Goal: Answer question/provide support

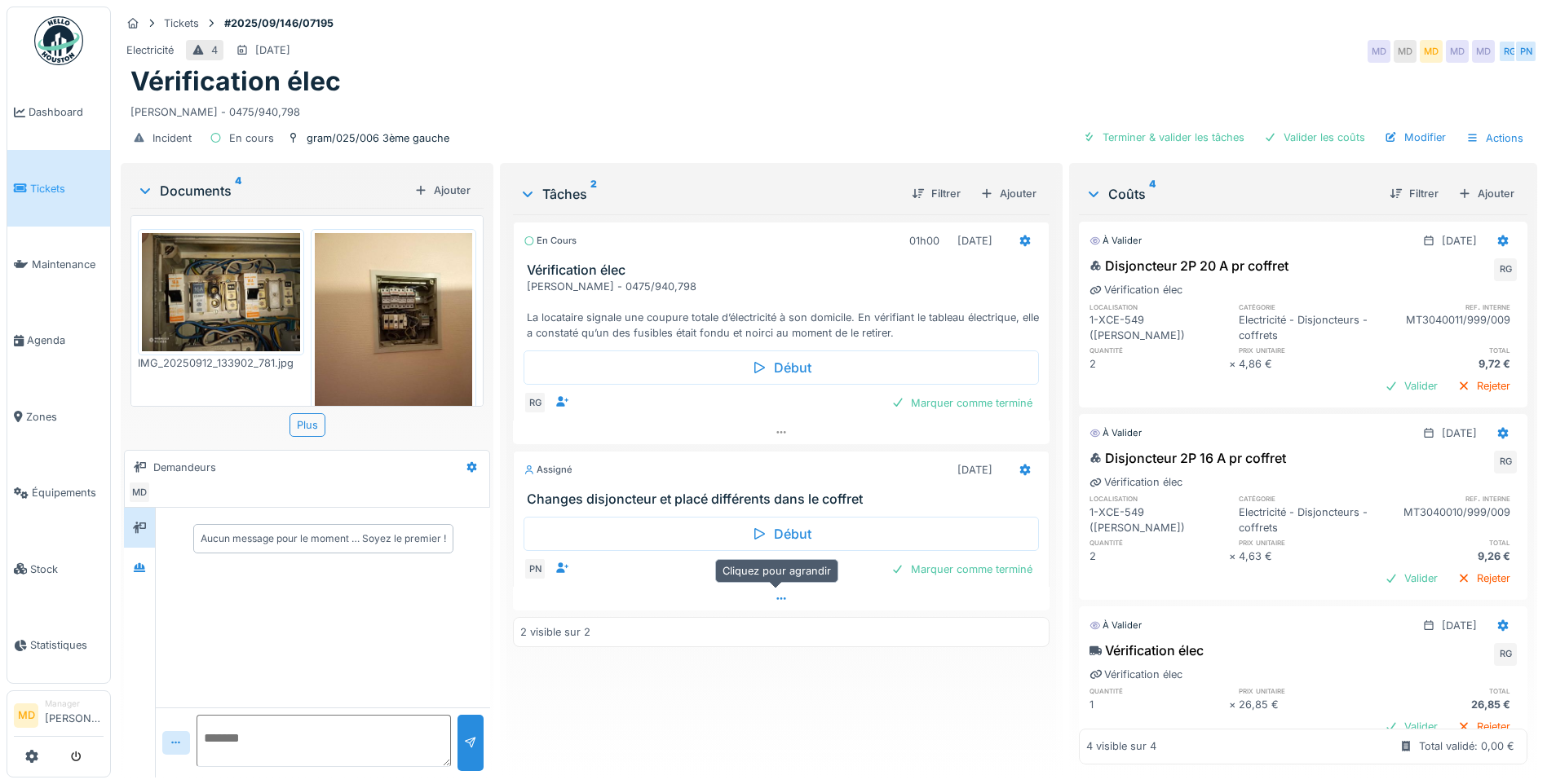
click at [765, 596] on div at bounding box center [781, 599] width 537 height 24
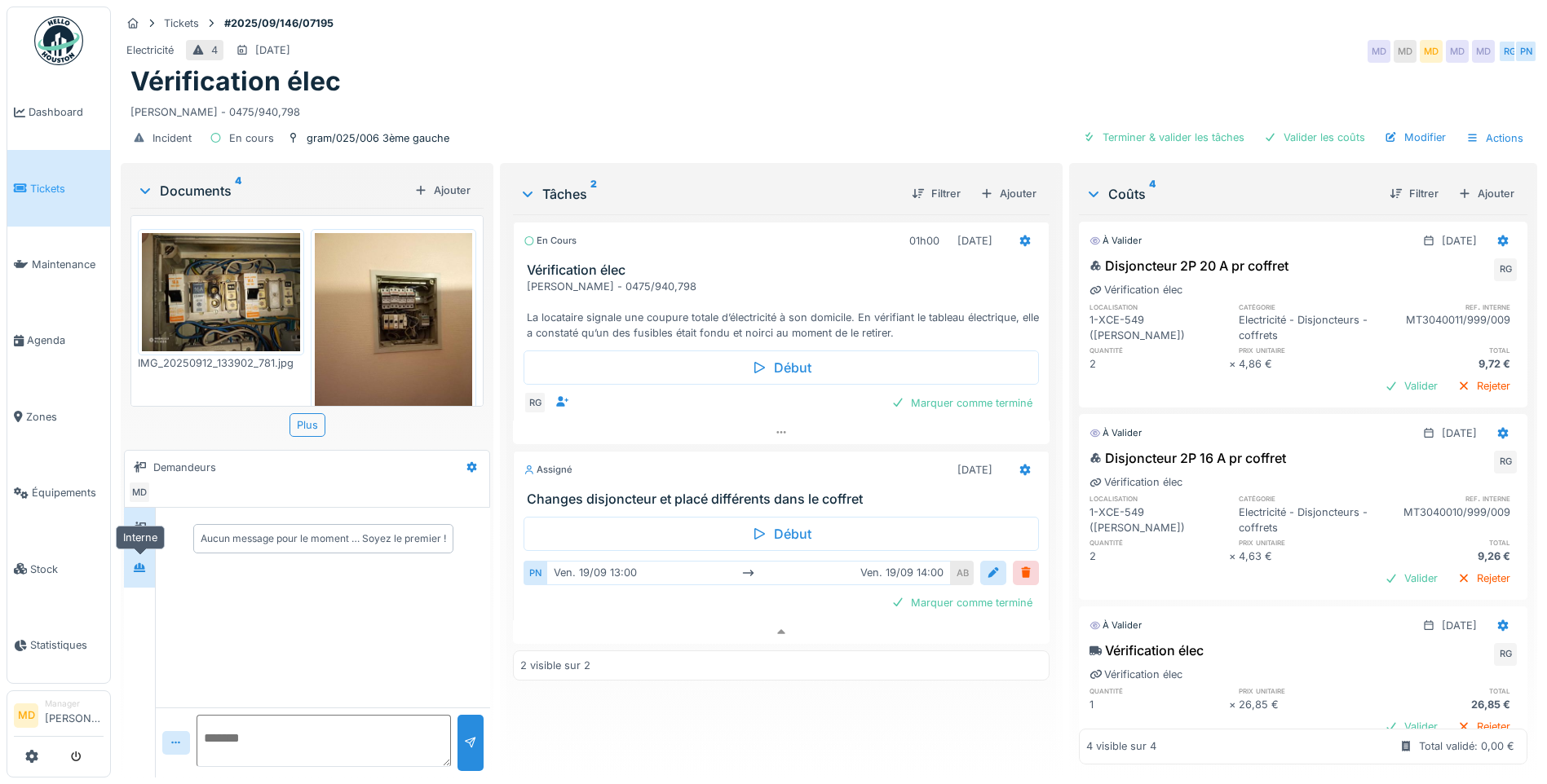
click at [147, 558] on div at bounding box center [139, 568] width 25 height 20
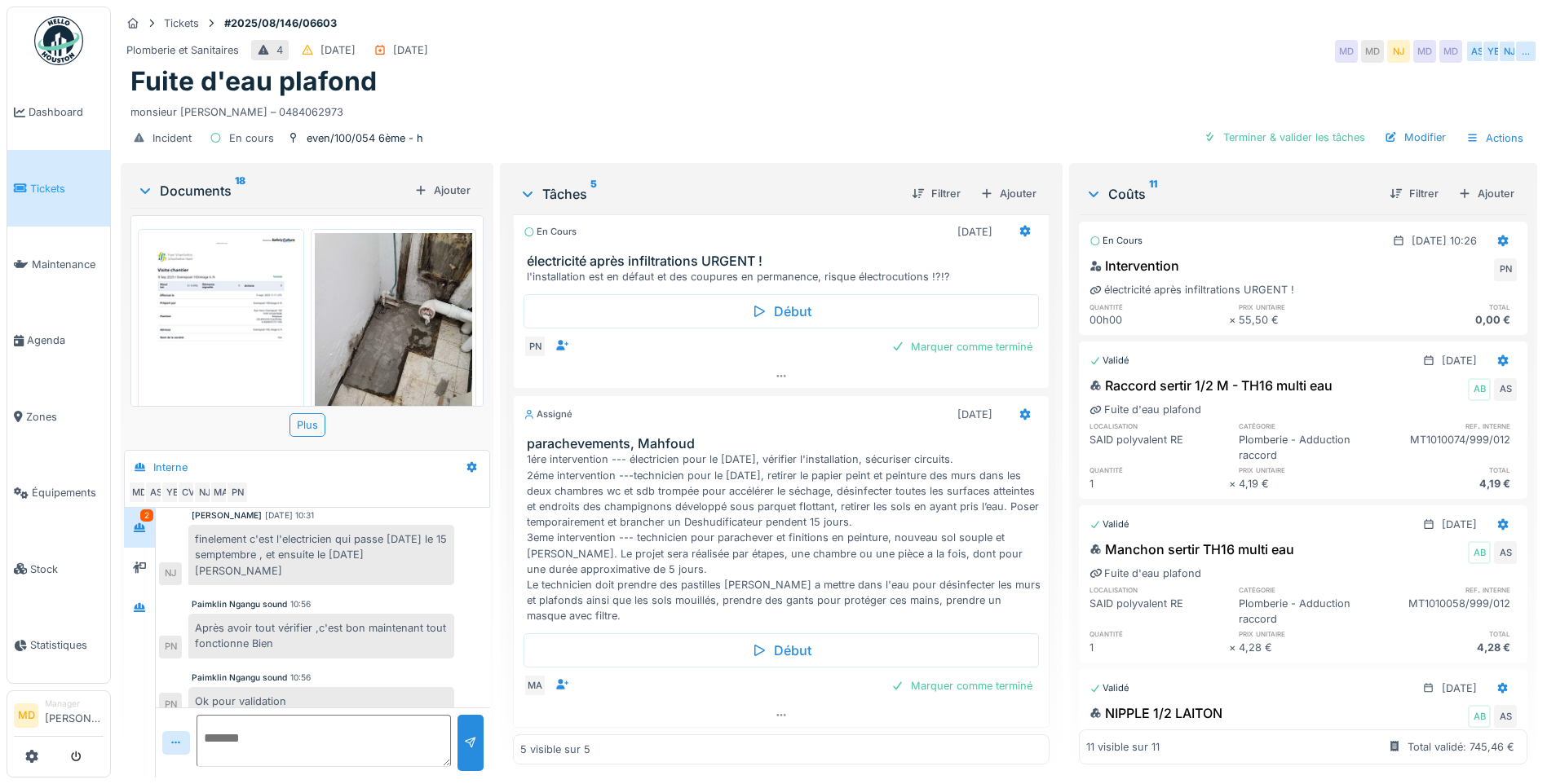
scroll to position [229, 0]
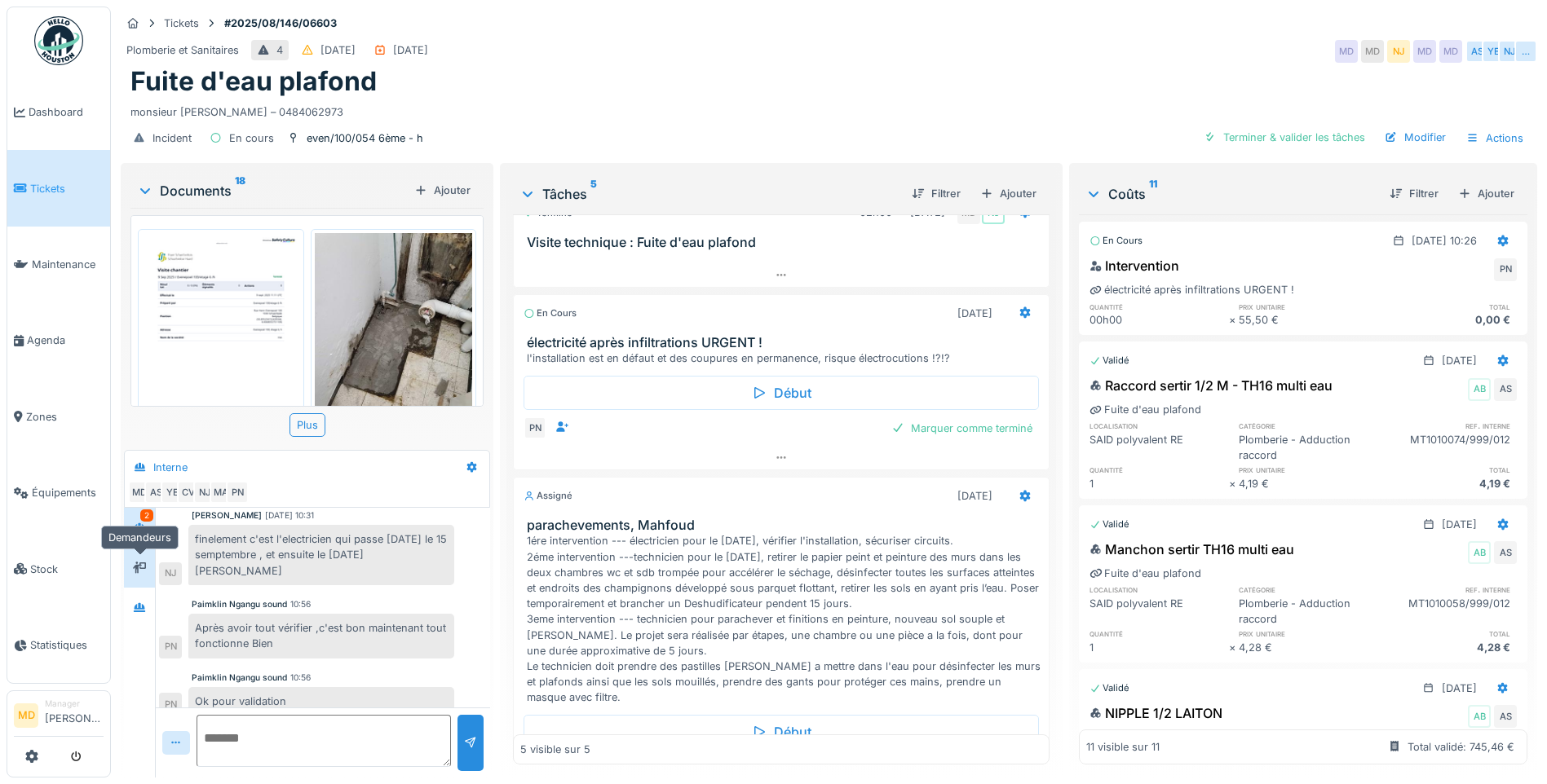
click at [144, 564] on icon at bounding box center [139, 568] width 13 height 12
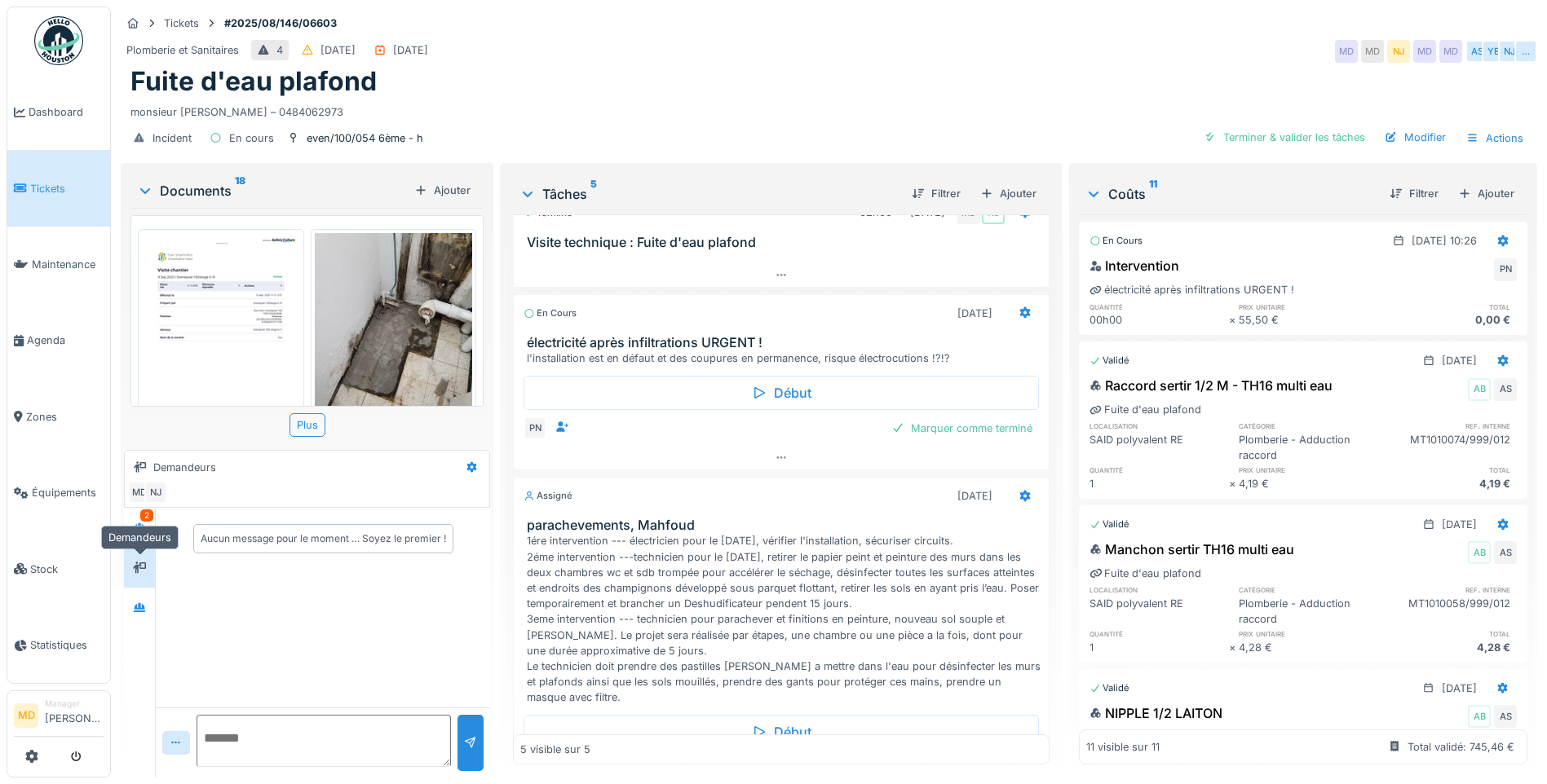
scroll to position [0, 0]
click at [143, 531] on icon at bounding box center [139, 528] width 12 height 9
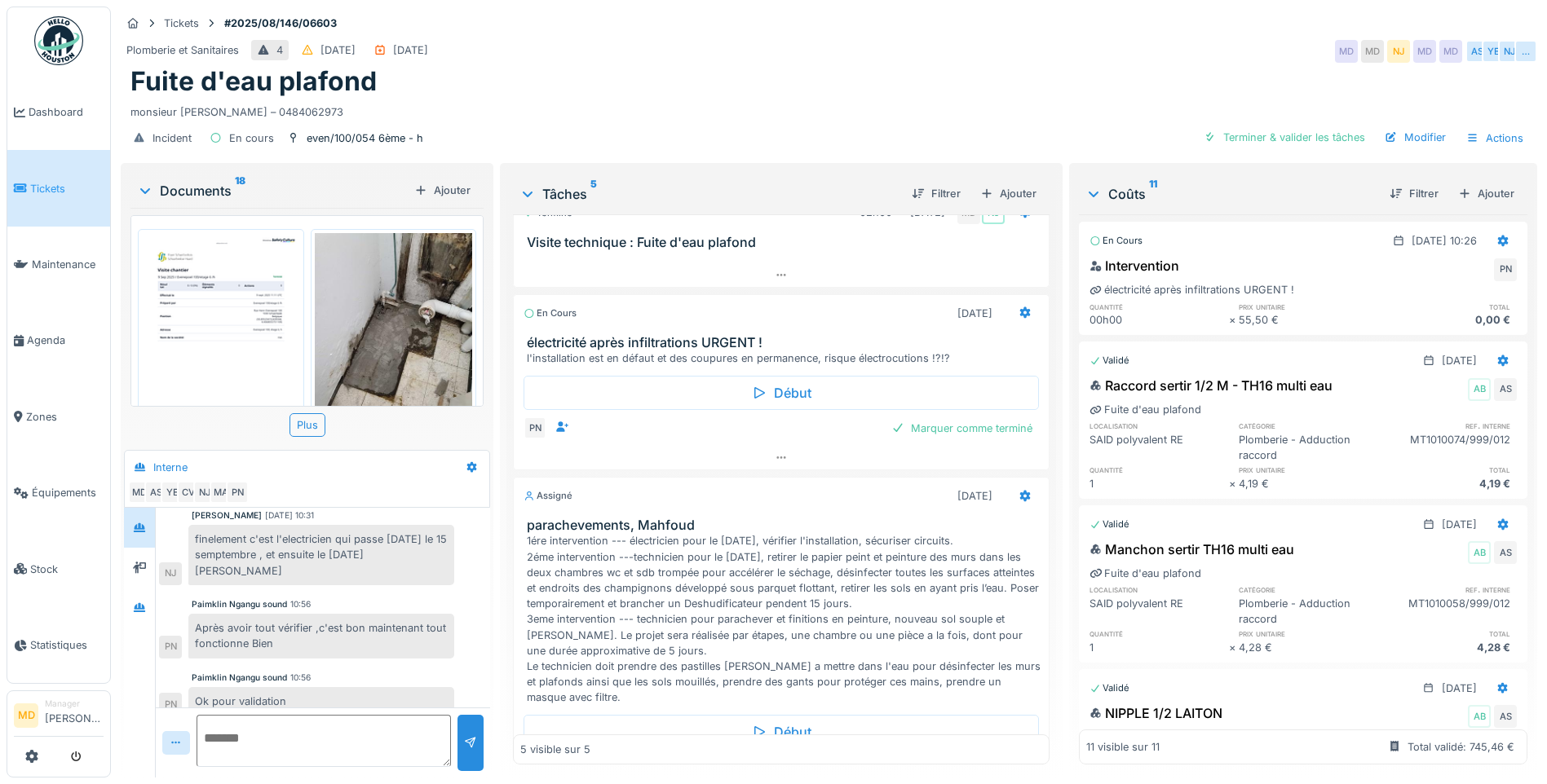
scroll to position [12, 0]
drag, startPoint x: 193, startPoint y: 598, endPoint x: 302, endPoint y: 618, distance: 110.8
click at [302, 618] on div "Après avoir tout vérifier ,c'est bon maintenant tout fonctionne Bien" at bounding box center [321, 636] width 266 height 44
drag, startPoint x: 302, startPoint y: 618, endPoint x: 208, endPoint y: 612, distance: 94.2
copy div "Après avoir tout vérifier ,c'est bon maintenant tout fonctionne Bien"
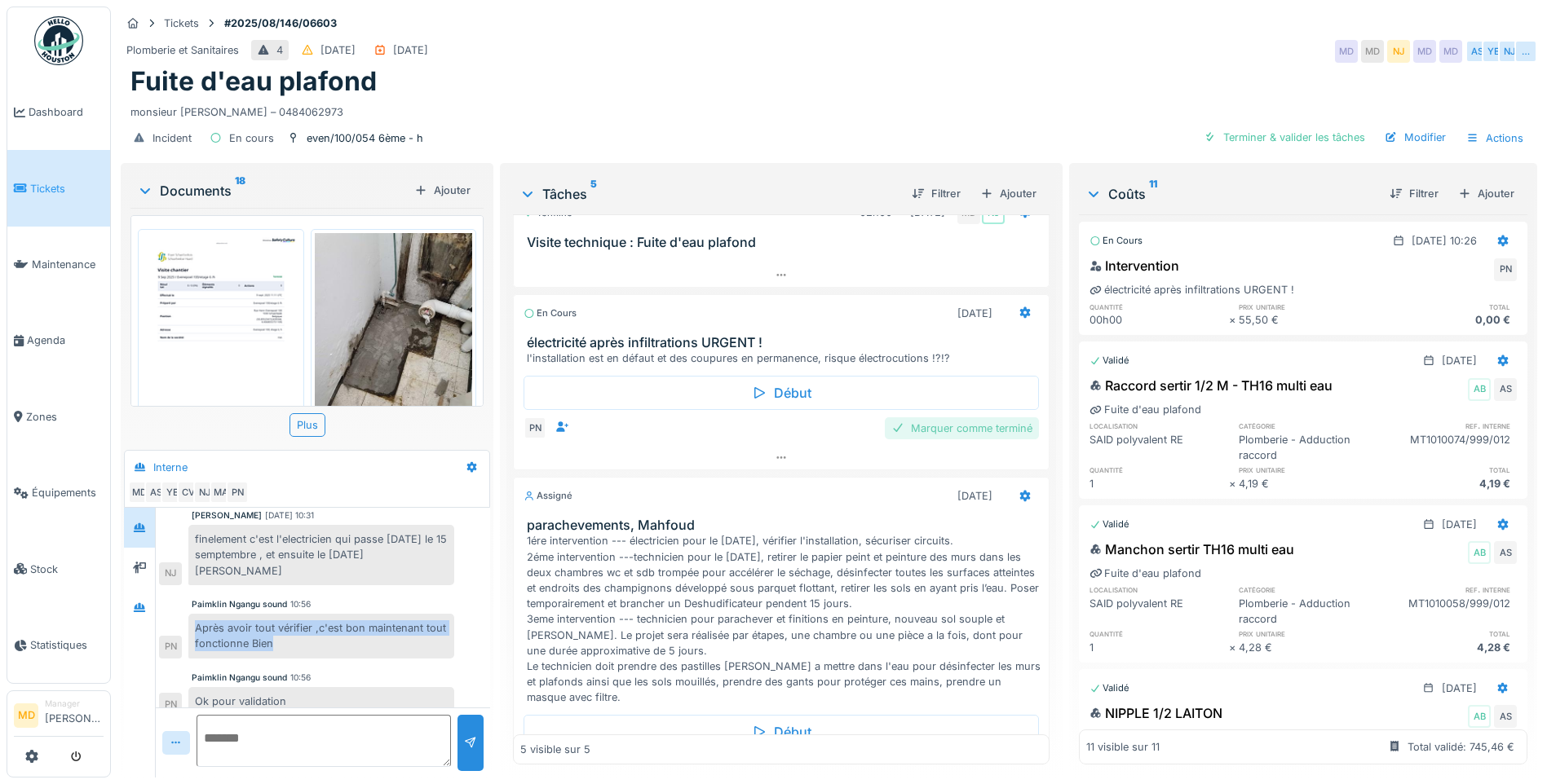
click at [924, 423] on div "Marquer comme terminé" at bounding box center [961, 428] width 154 height 22
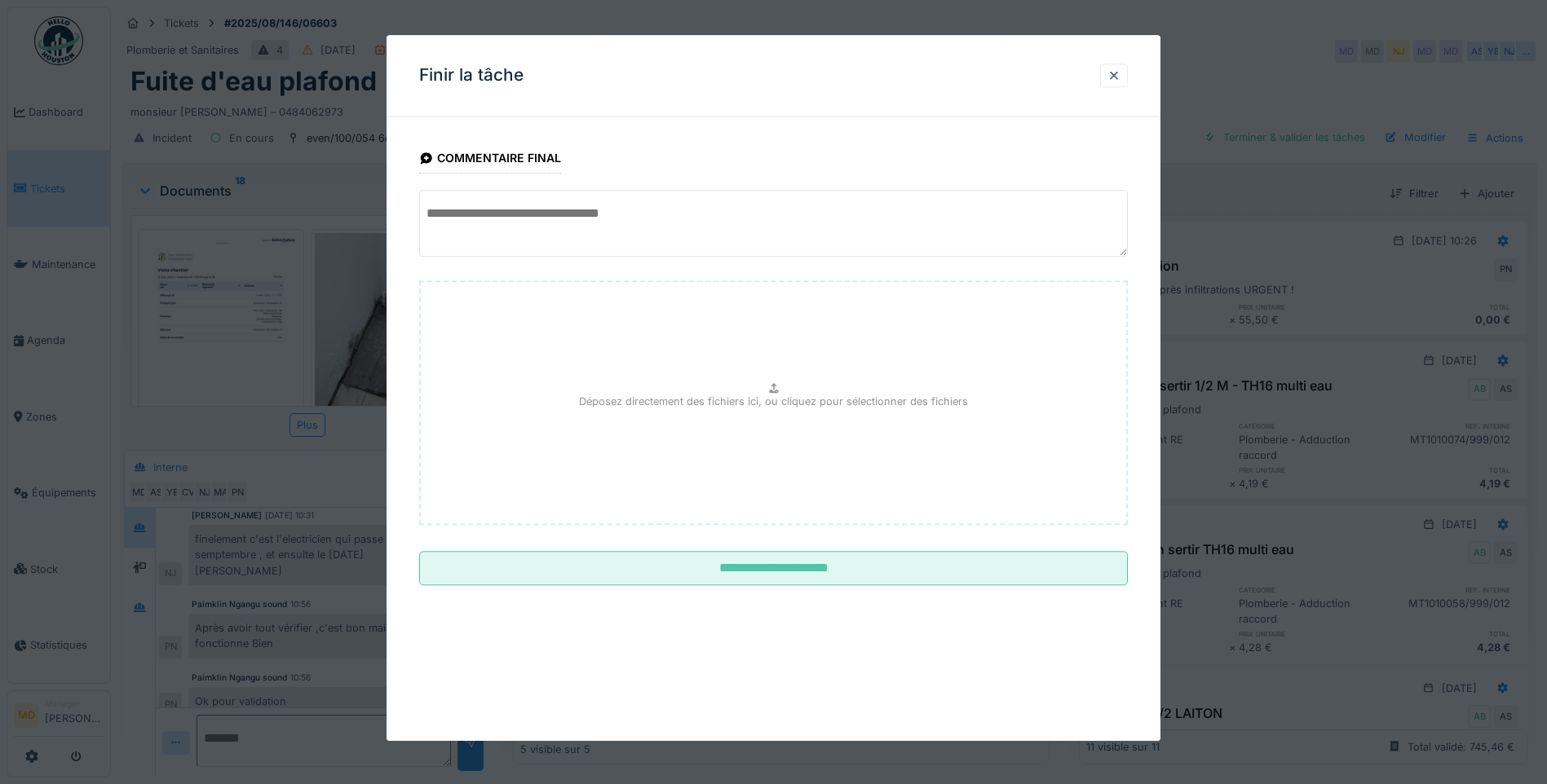
click at [526, 225] on textarea at bounding box center [773, 223] width 709 height 67
paste textarea "**********"
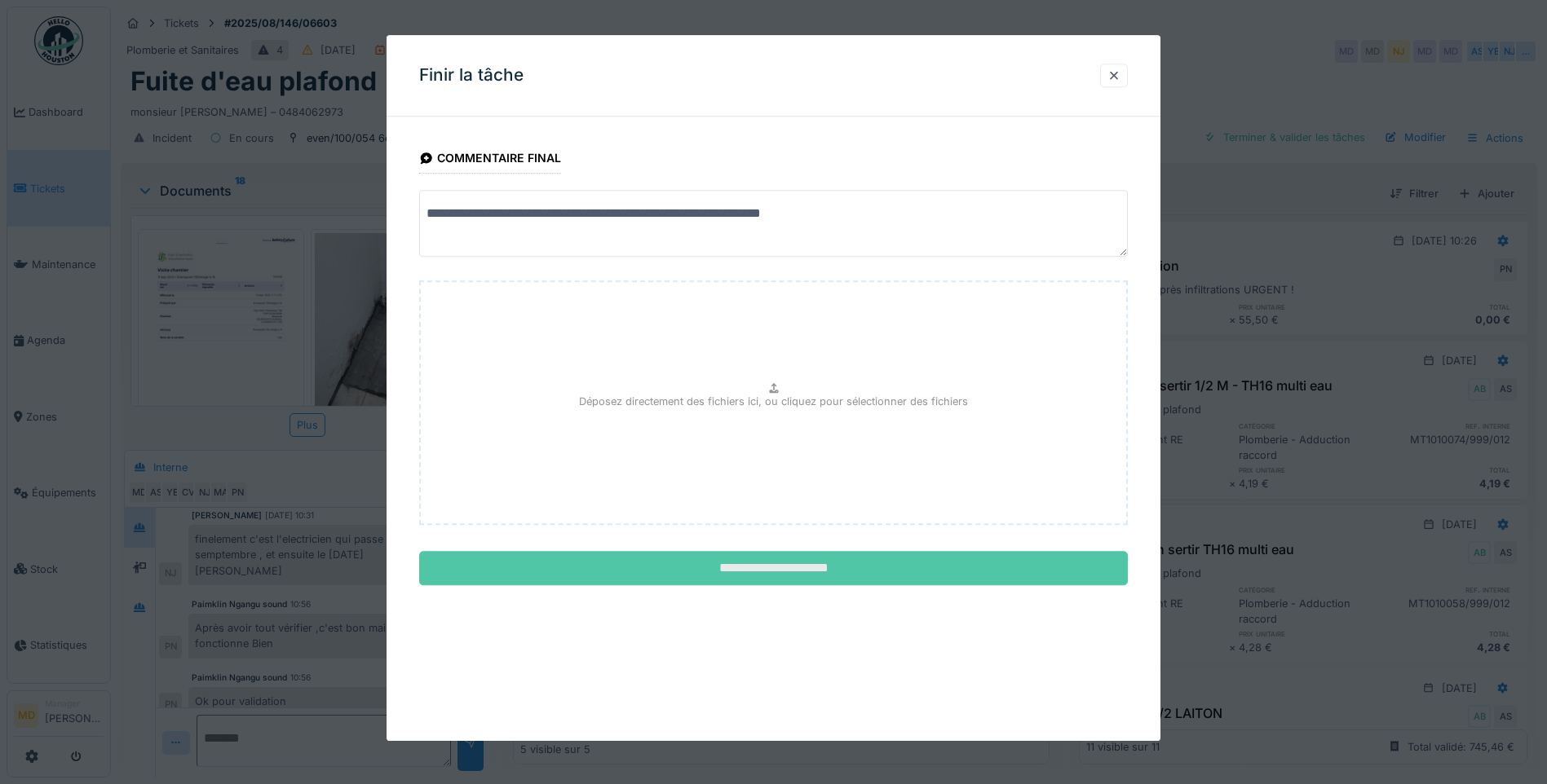
type textarea "**********"
click at [718, 567] on input "**********" at bounding box center [773, 569] width 709 height 35
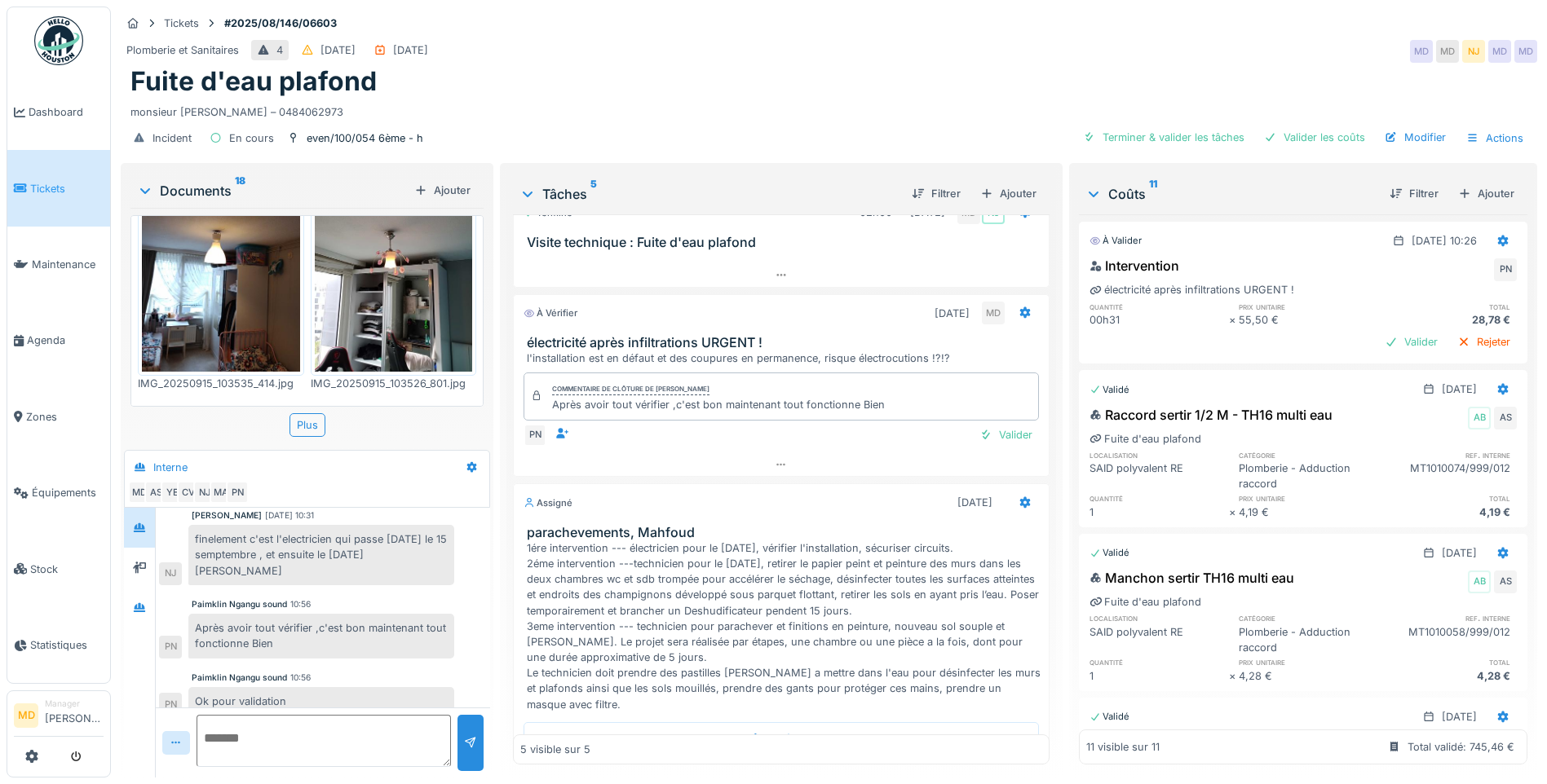
scroll to position [0, 0]
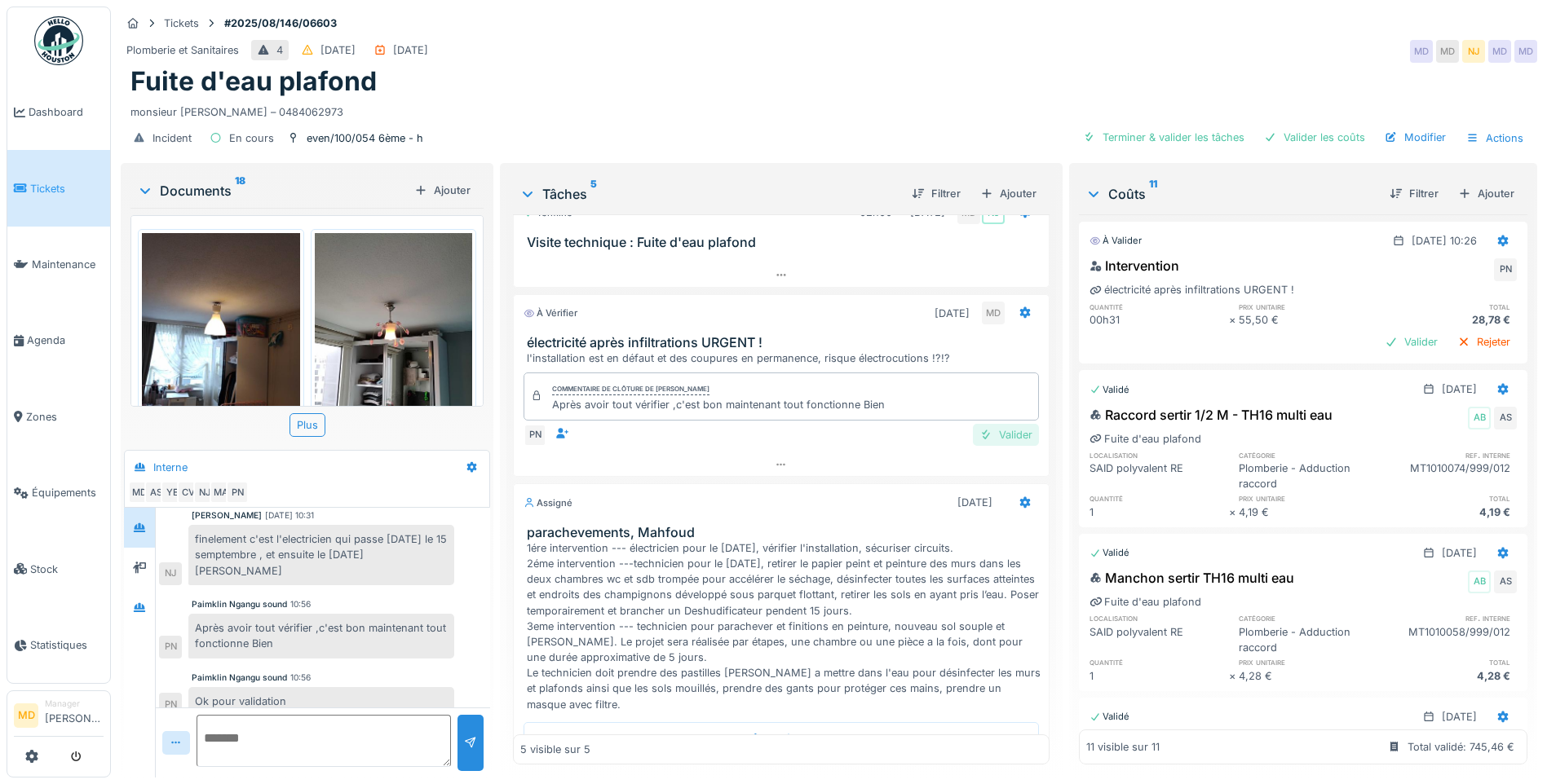
click at [978, 427] on div "Valider" at bounding box center [1005, 435] width 66 height 22
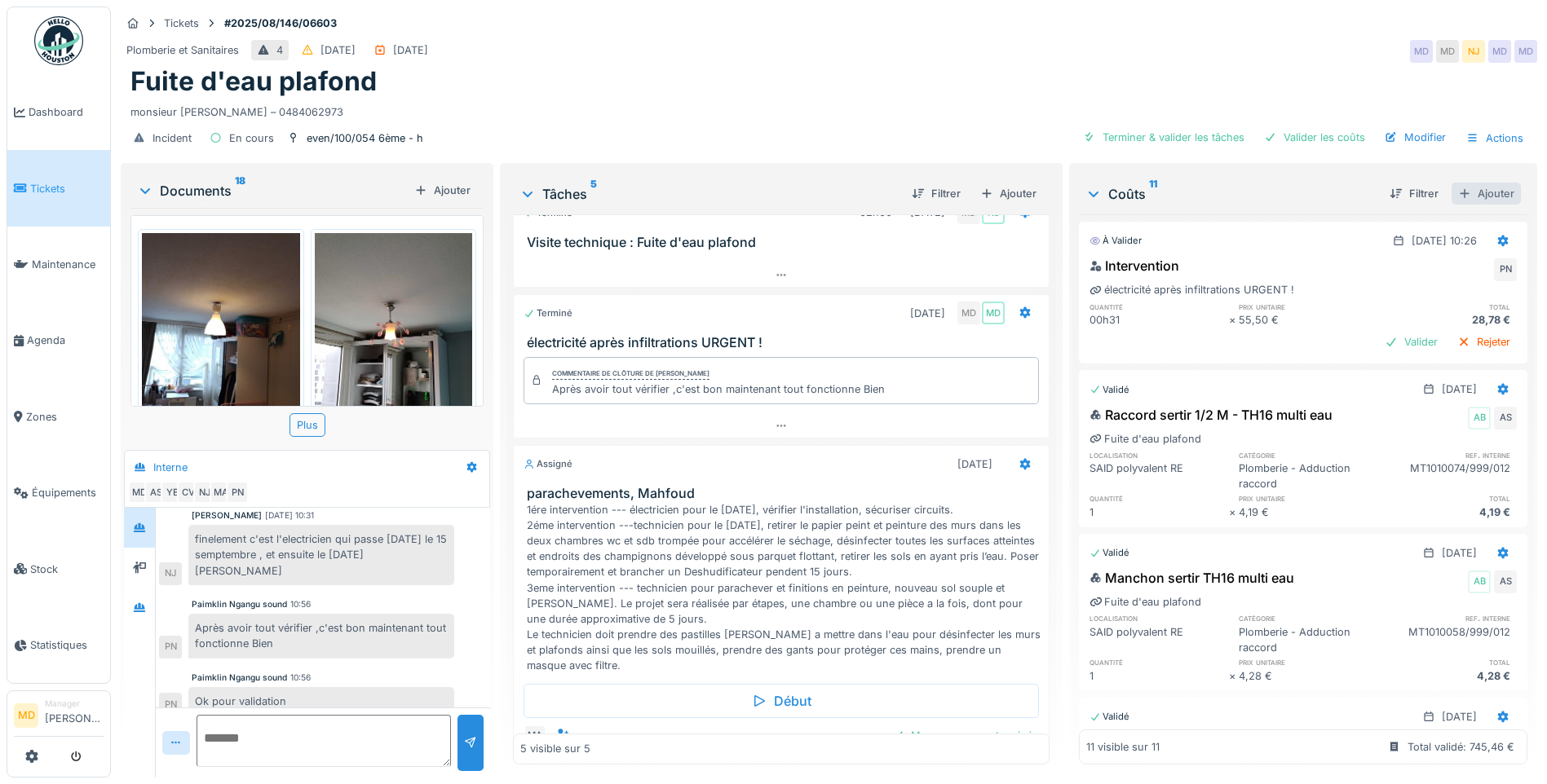
click at [1457, 186] on div at bounding box center [1463, 193] width 13 height 15
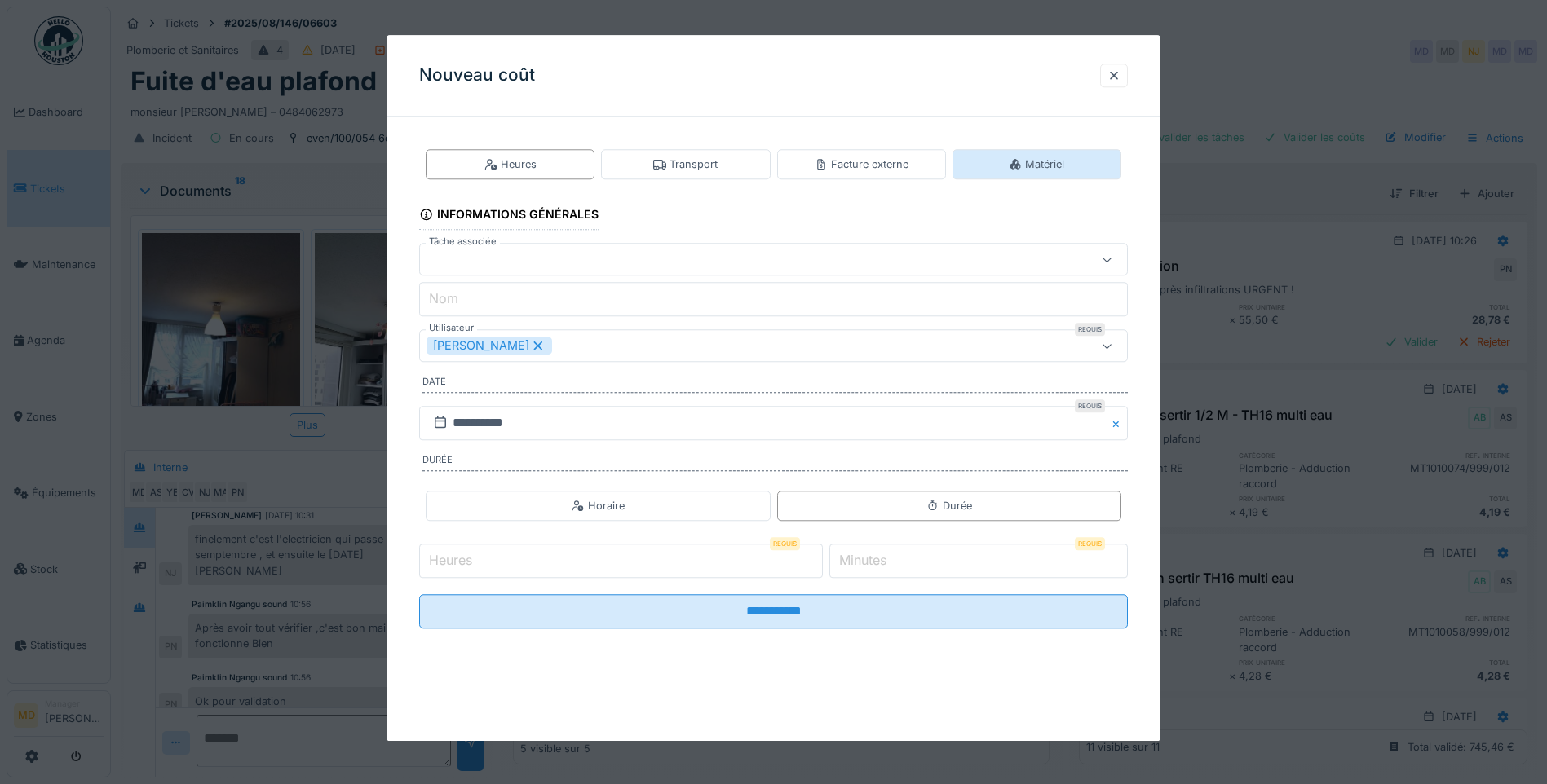
click at [978, 155] on div "Matériel" at bounding box center [1037, 165] width 169 height 30
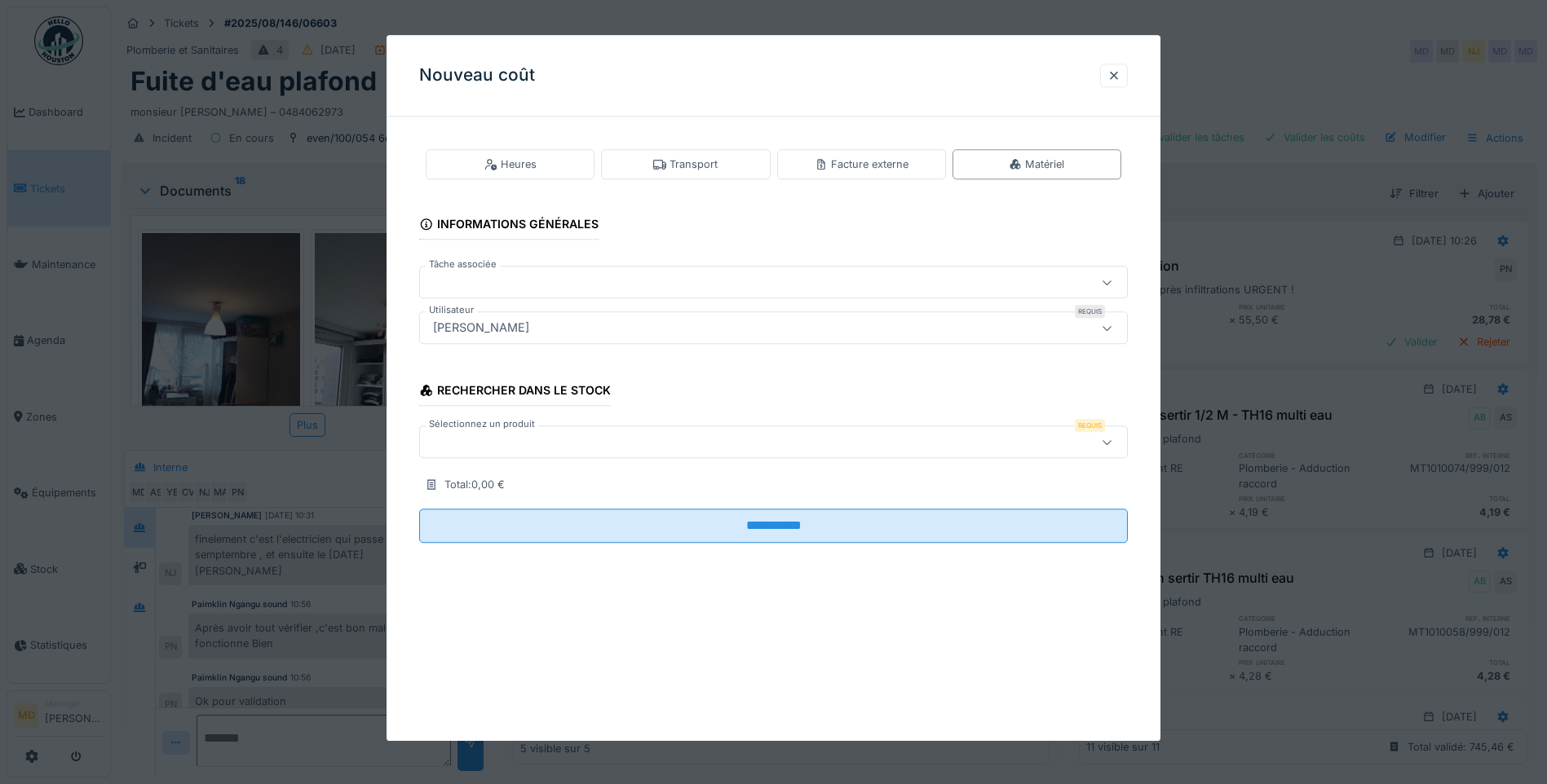
click at [471, 286] on div at bounding box center [732, 282] width 611 height 18
click at [1117, 68] on div at bounding box center [1114, 75] width 13 height 15
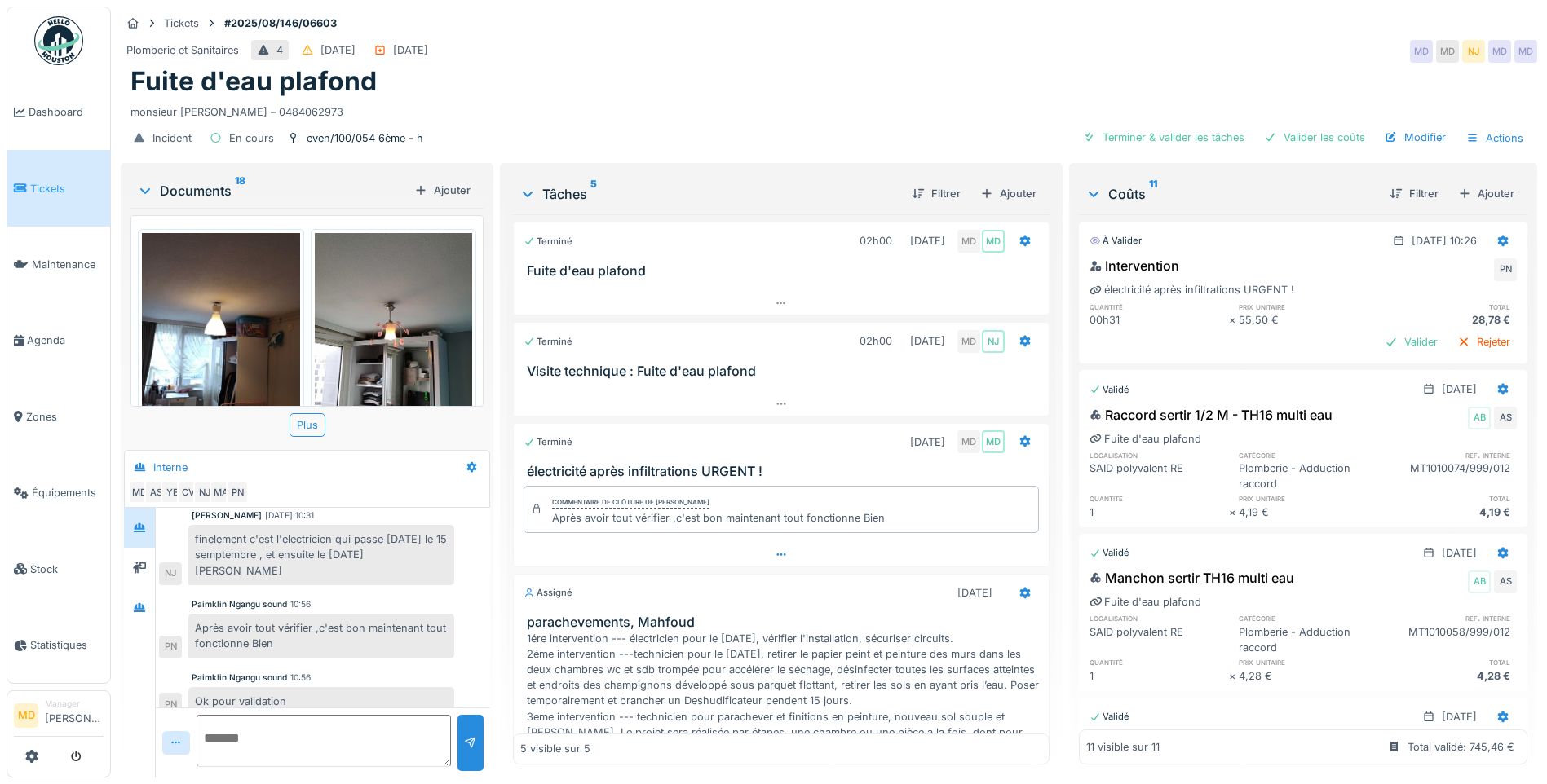
scroll to position [279, 0]
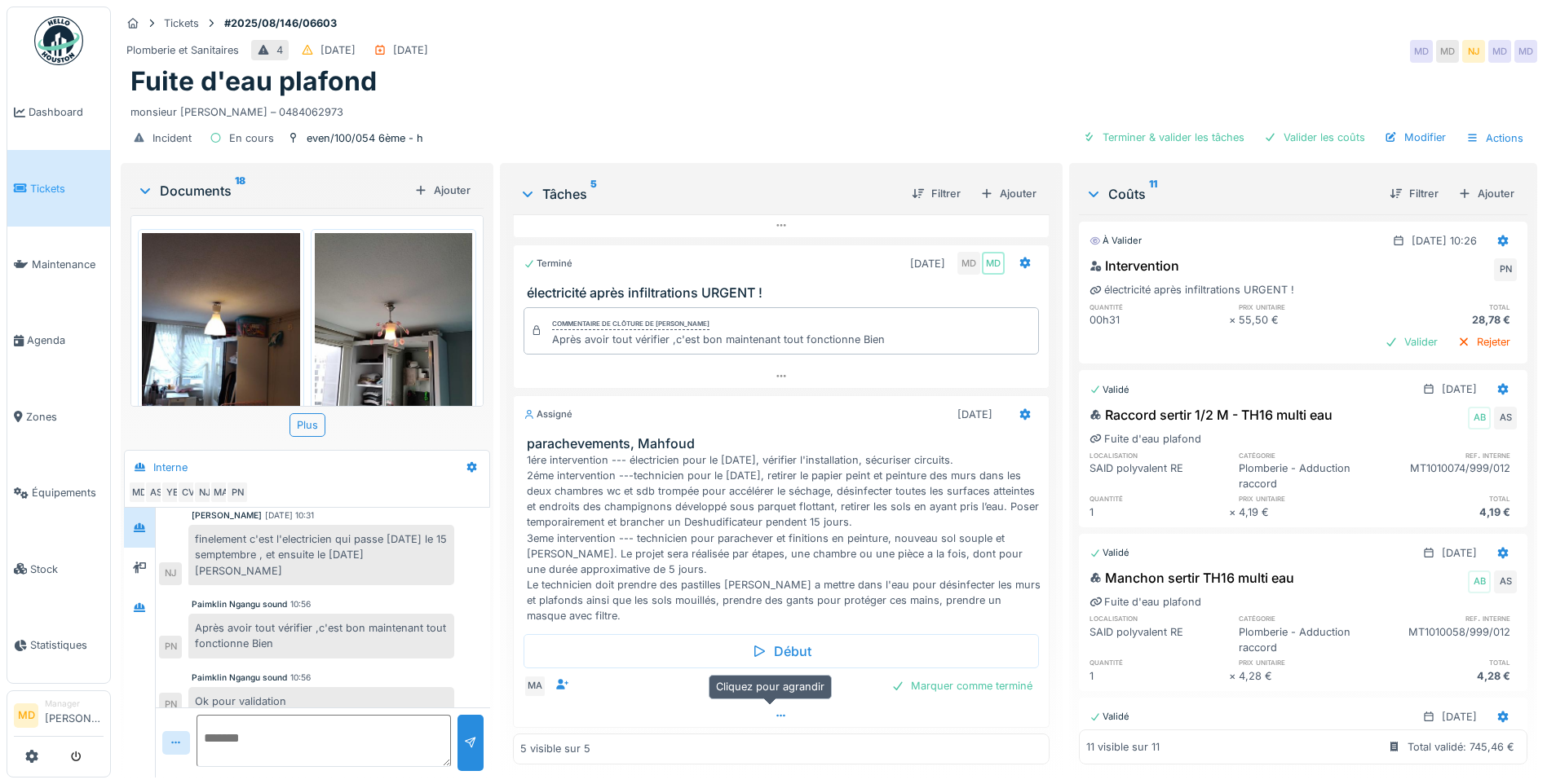
click at [775, 711] on icon at bounding box center [781, 716] width 13 height 11
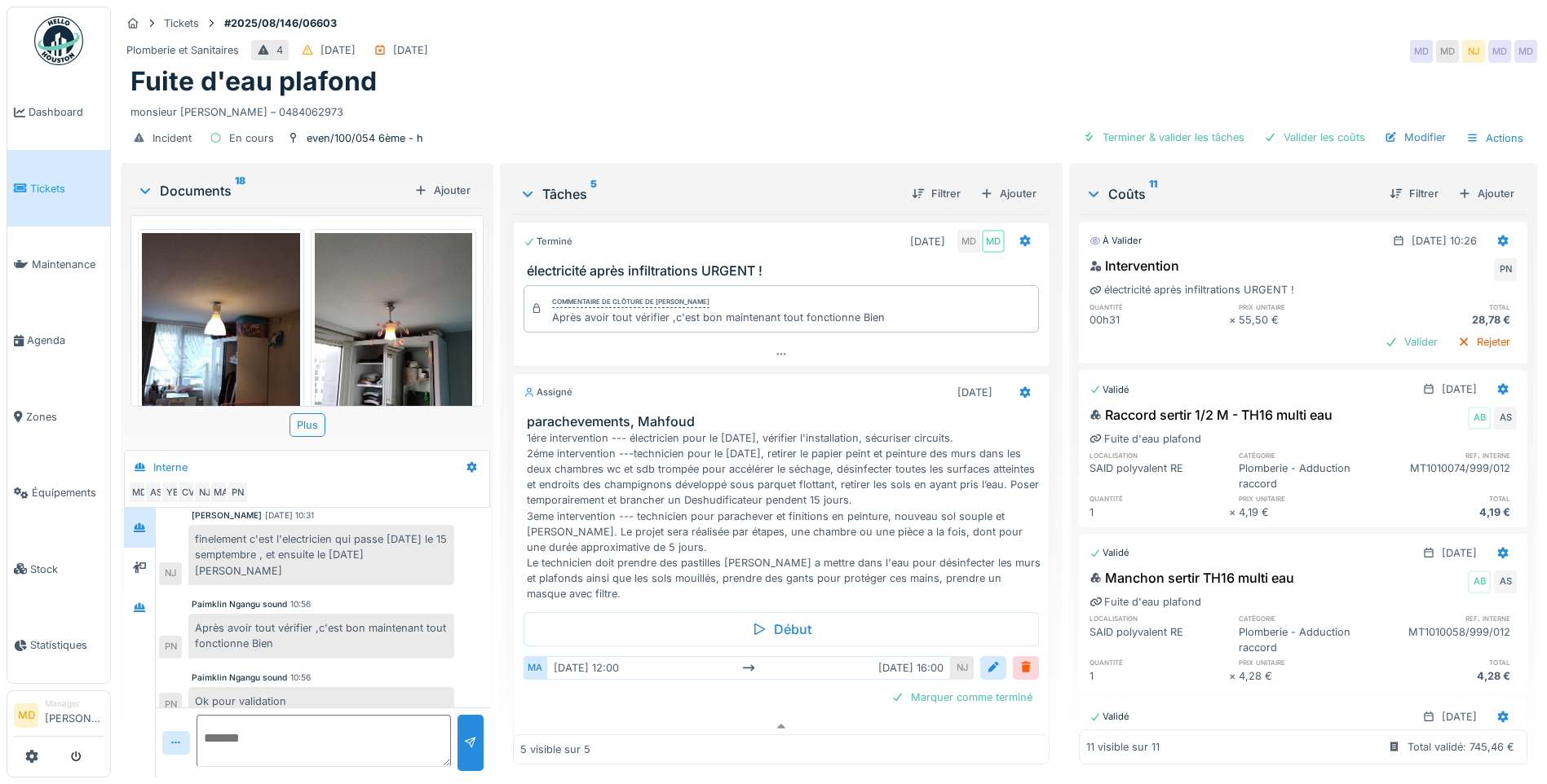
scroll to position [313, 0]
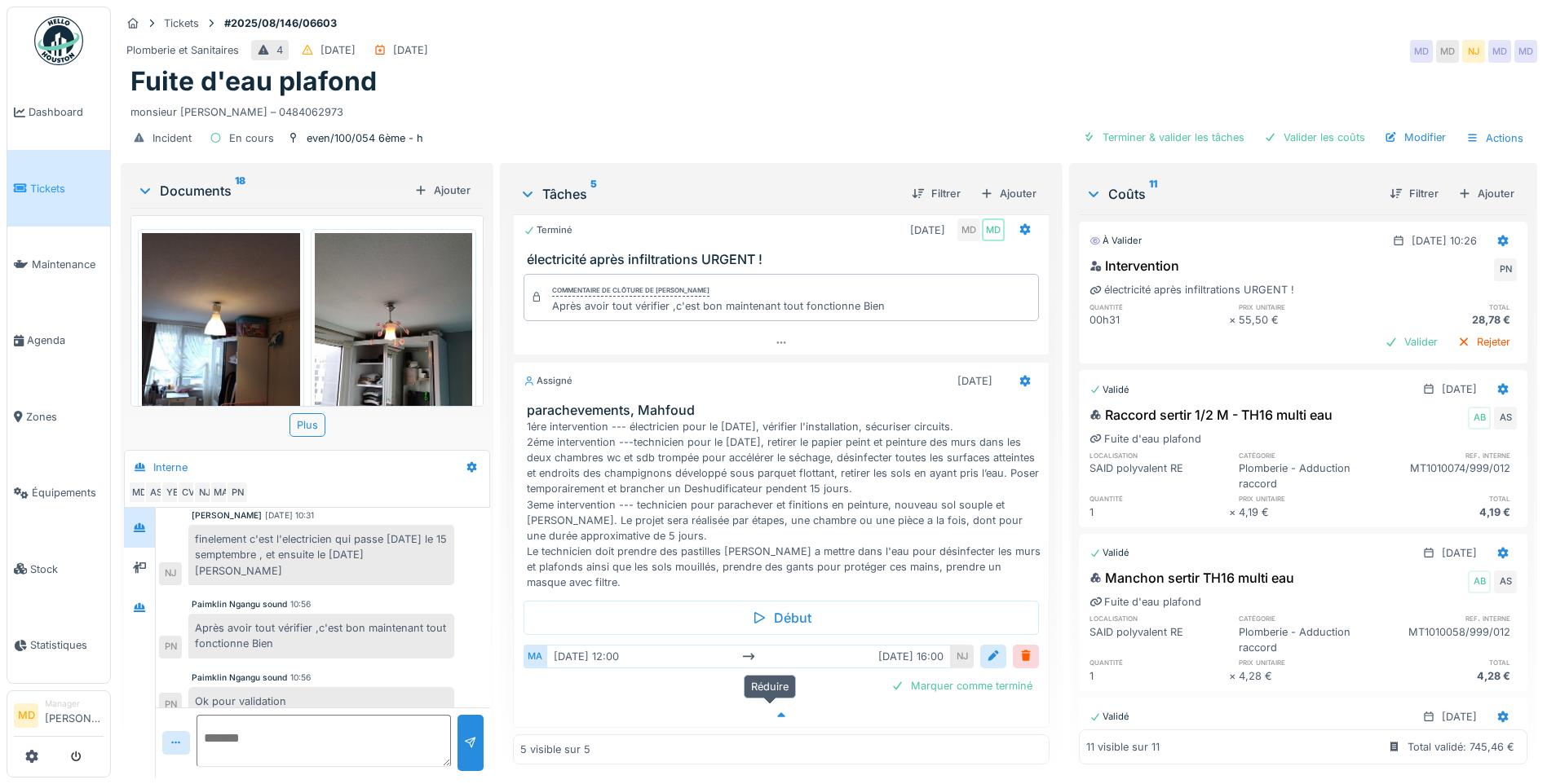
click at [775, 710] on icon at bounding box center [781, 716] width 13 height 11
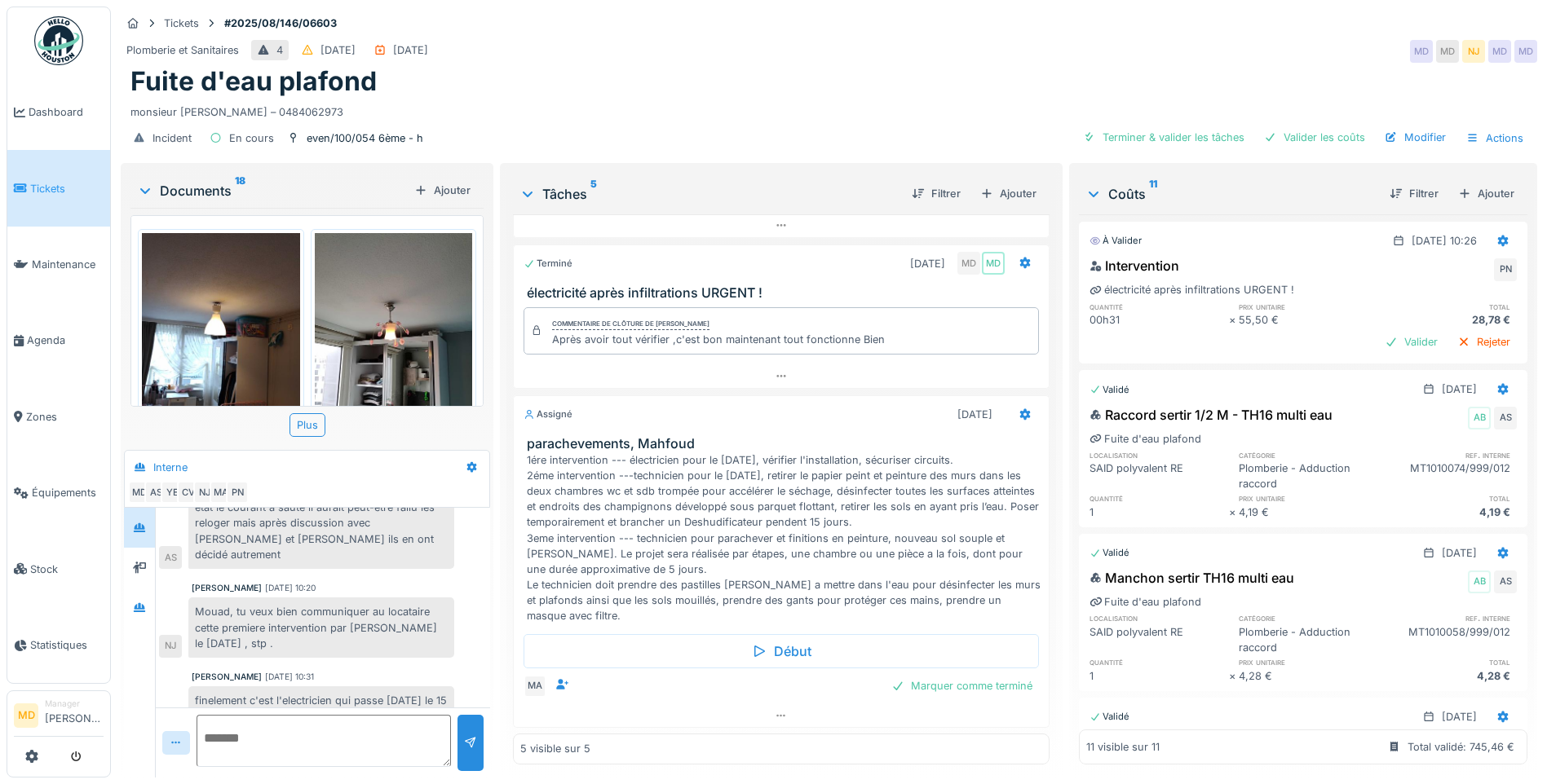
scroll to position [631, 0]
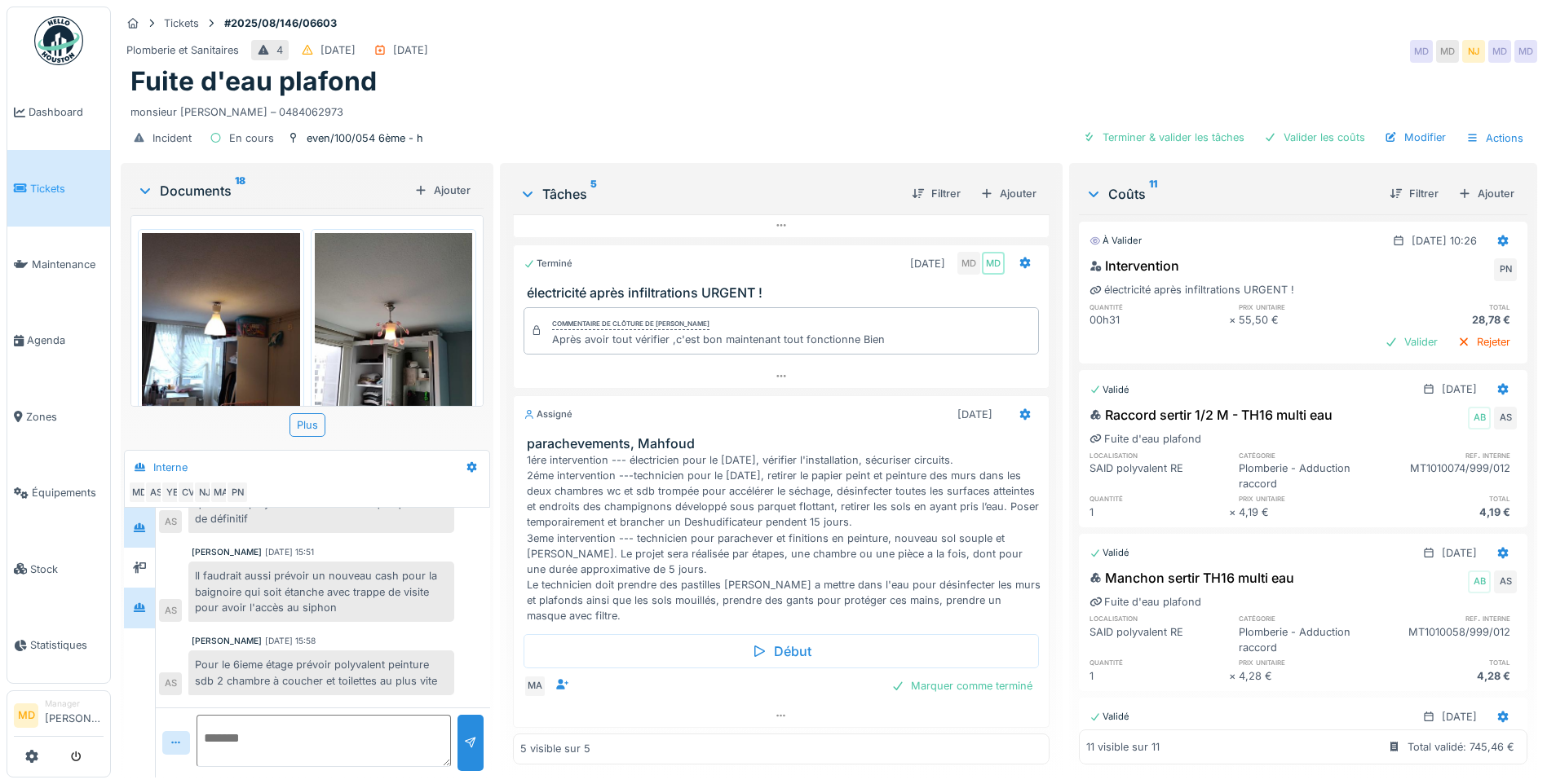
click at [154, 591] on div at bounding box center [139, 607] width 31 height 40
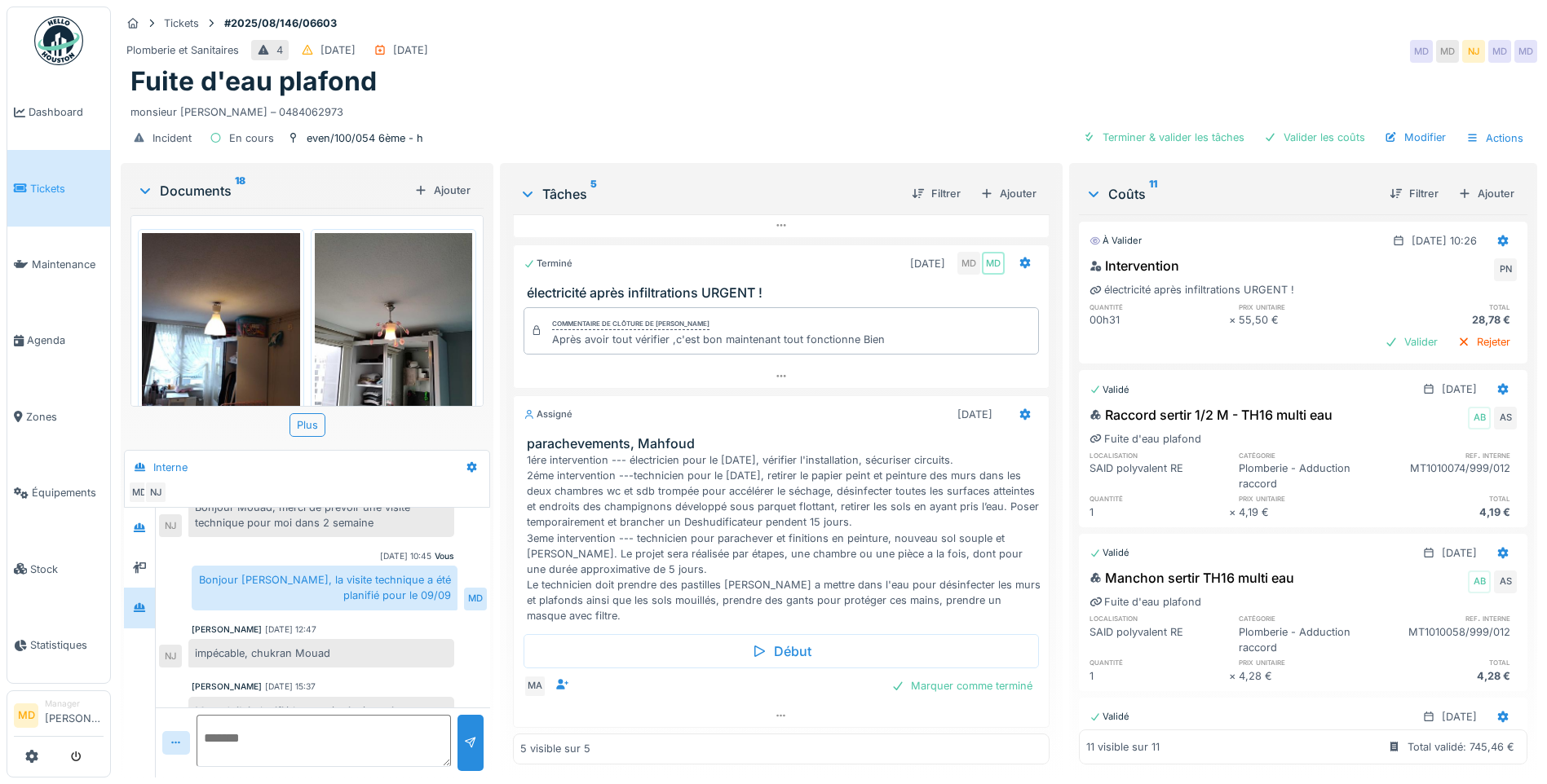
scroll to position [533, 0]
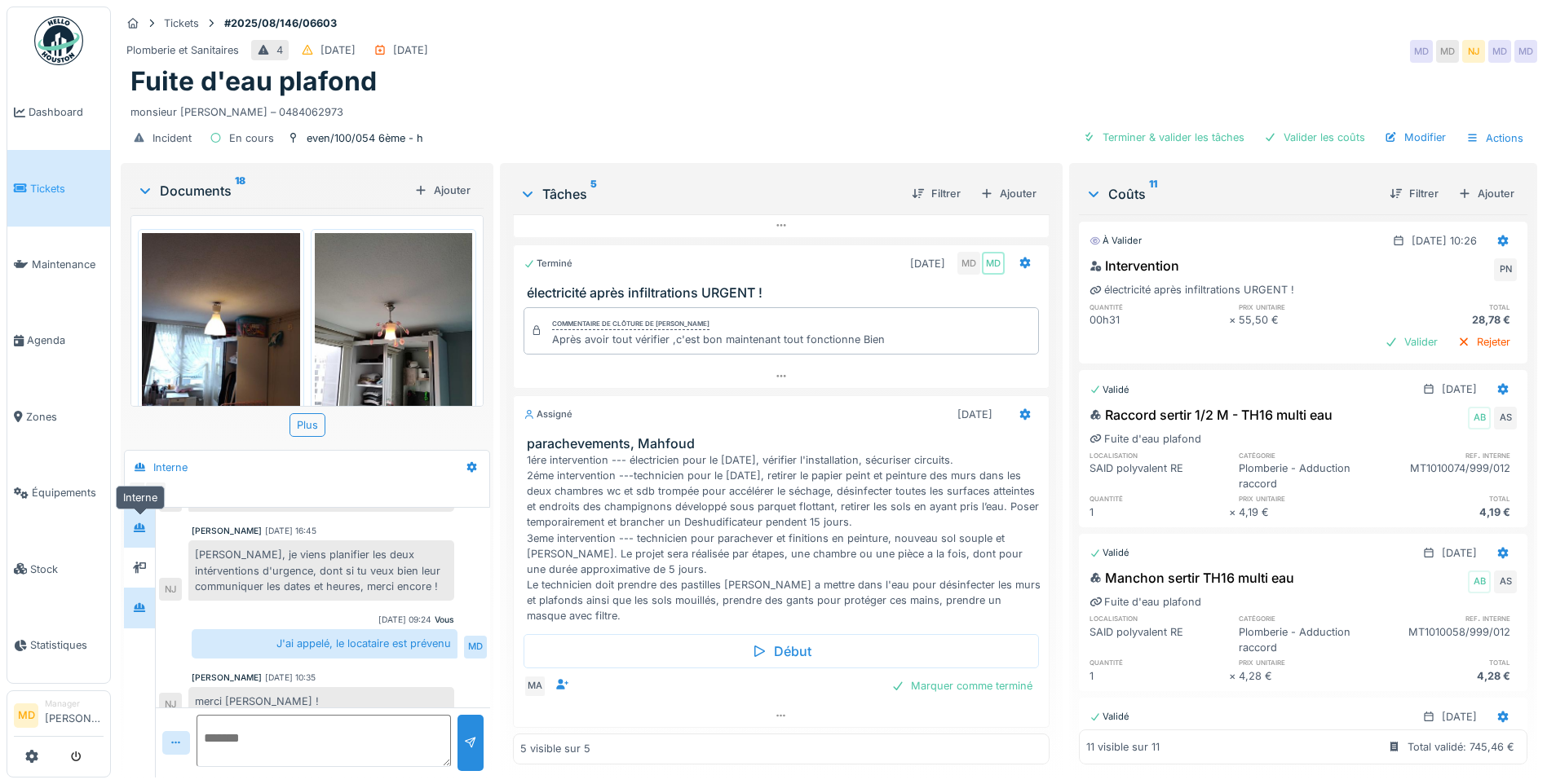
click at [151, 523] on div at bounding box center [139, 528] width 25 height 20
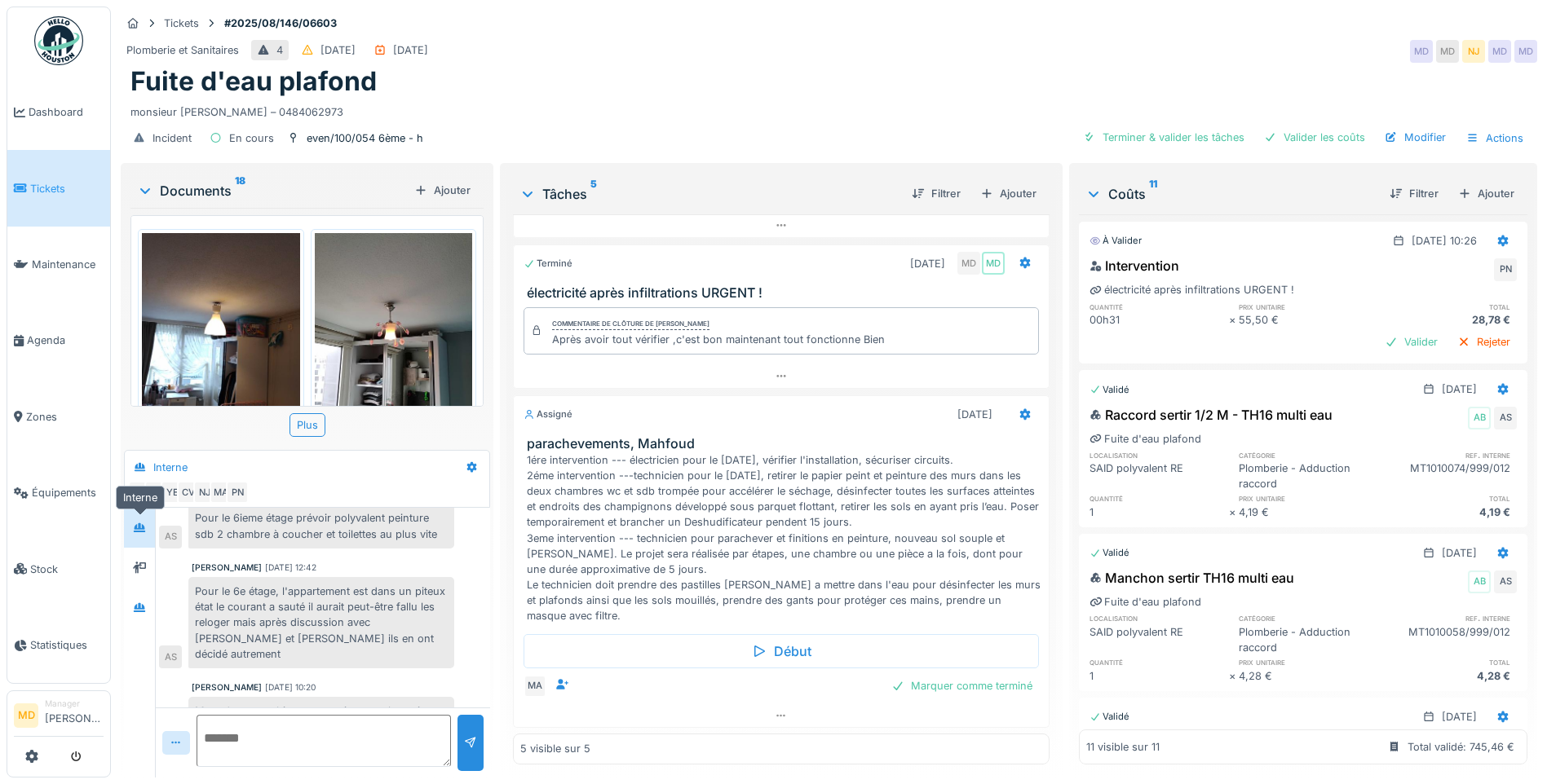
scroll to position [794, 0]
